Goal: Entertainment & Leisure: Consume media (video, audio)

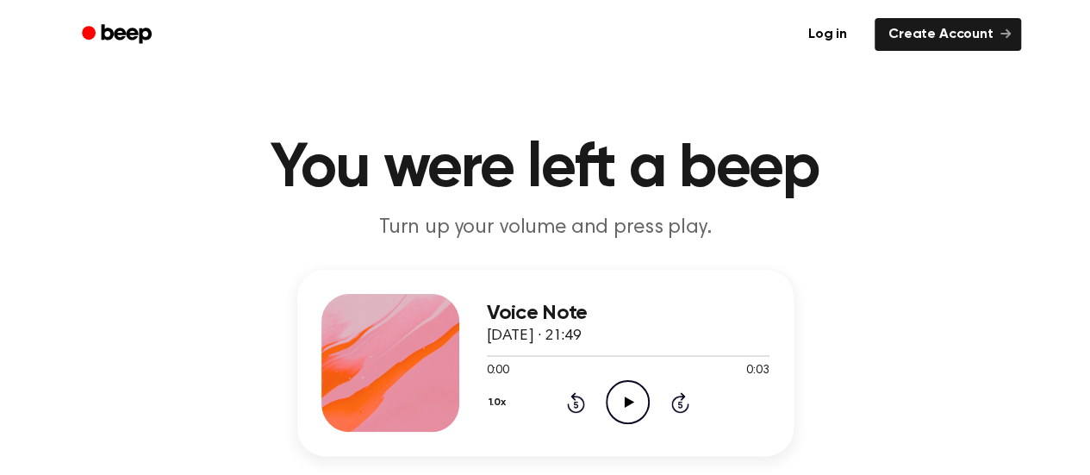
click at [628, 401] on icon at bounding box center [629, 401] width 9 height 11
click at [625, 413] on icon "Play Audio" at bounding box center [628, 402] width 44 height 44
click at [641, 400] on icon "Play Audio" at bounding box center [628, 402] width 44 height 44
click at [639, 407] on icon "Play Audio" at bounding box center [628, 402] width 44 height 44
click at [639, 402] on icon "Play Audio" at bounding box center [628, 402] width 44 height 44
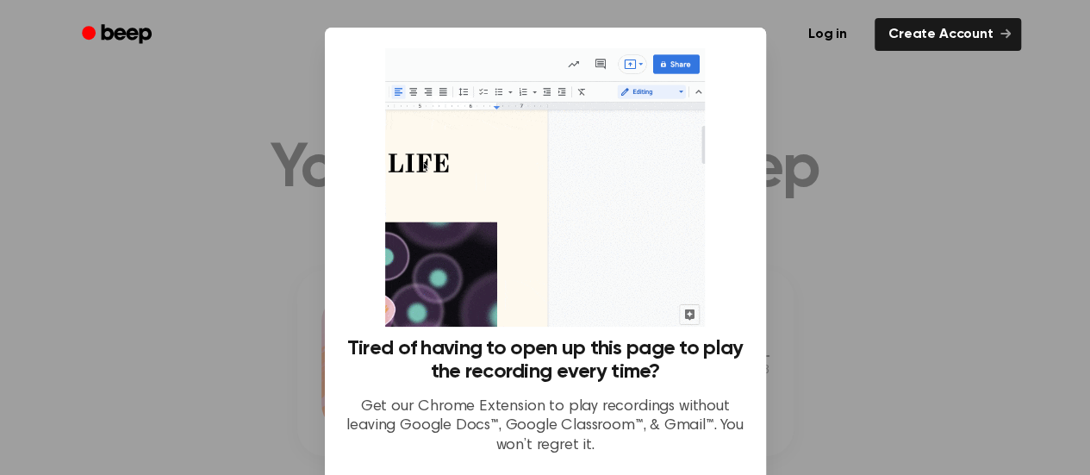
scroll to position [152, 0]
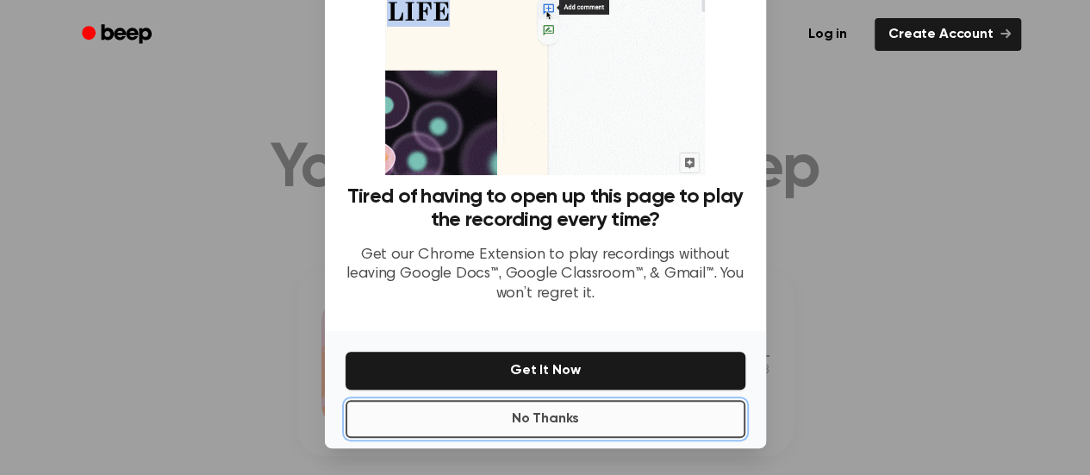
click at [560, 416] on button "No Thanks" at bounding box center [545, 419] width 400 height 38
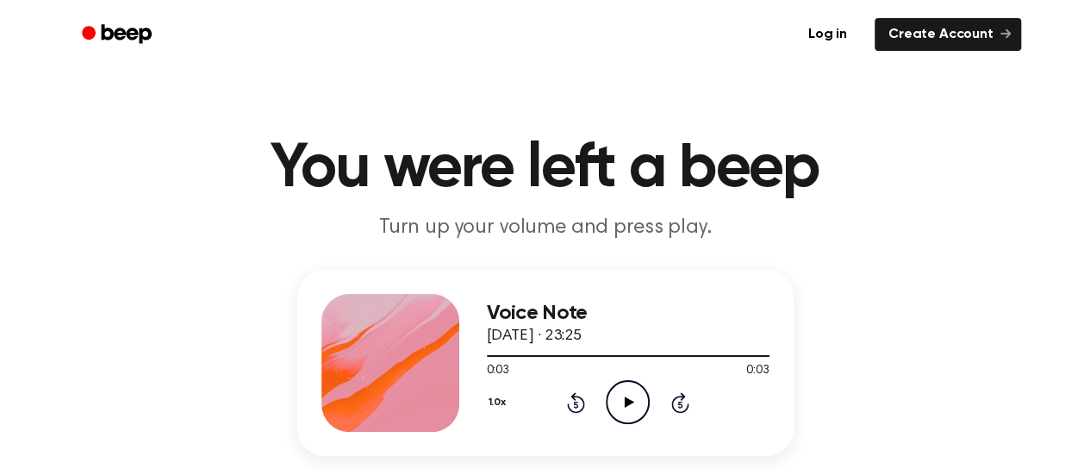
click at [626, 420] on icon "Play Audio" at bounding box center [628, 402] width 44 height 44
click at [619, 397] on icon "Play Audio" at bounding box center [628, 402] width 44 height 44
click at [627, 404] on icon at bounding box center [629, 401] width 9 height 11
click at [633, 398] on icon "Play Audio" at bounding box center [628, 402] width 44 height 44
click at [620, 406] on icon "Play Audio" at bounding box center [628, 402] width 44 height 44
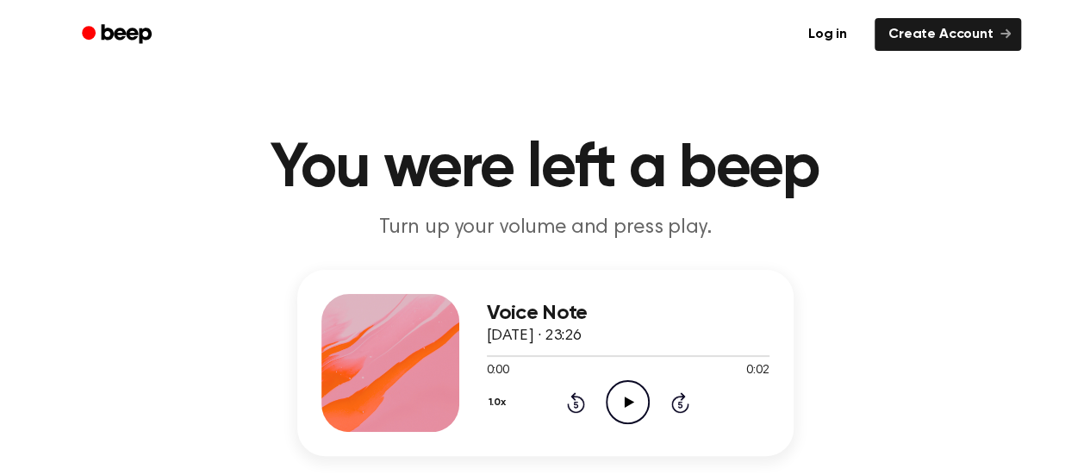
click at [639, 397] on icon "Play Audio" at bounding box center [628, 402] width 44 height 44
